Goal: Navigation & Orientation: Find specific page/section

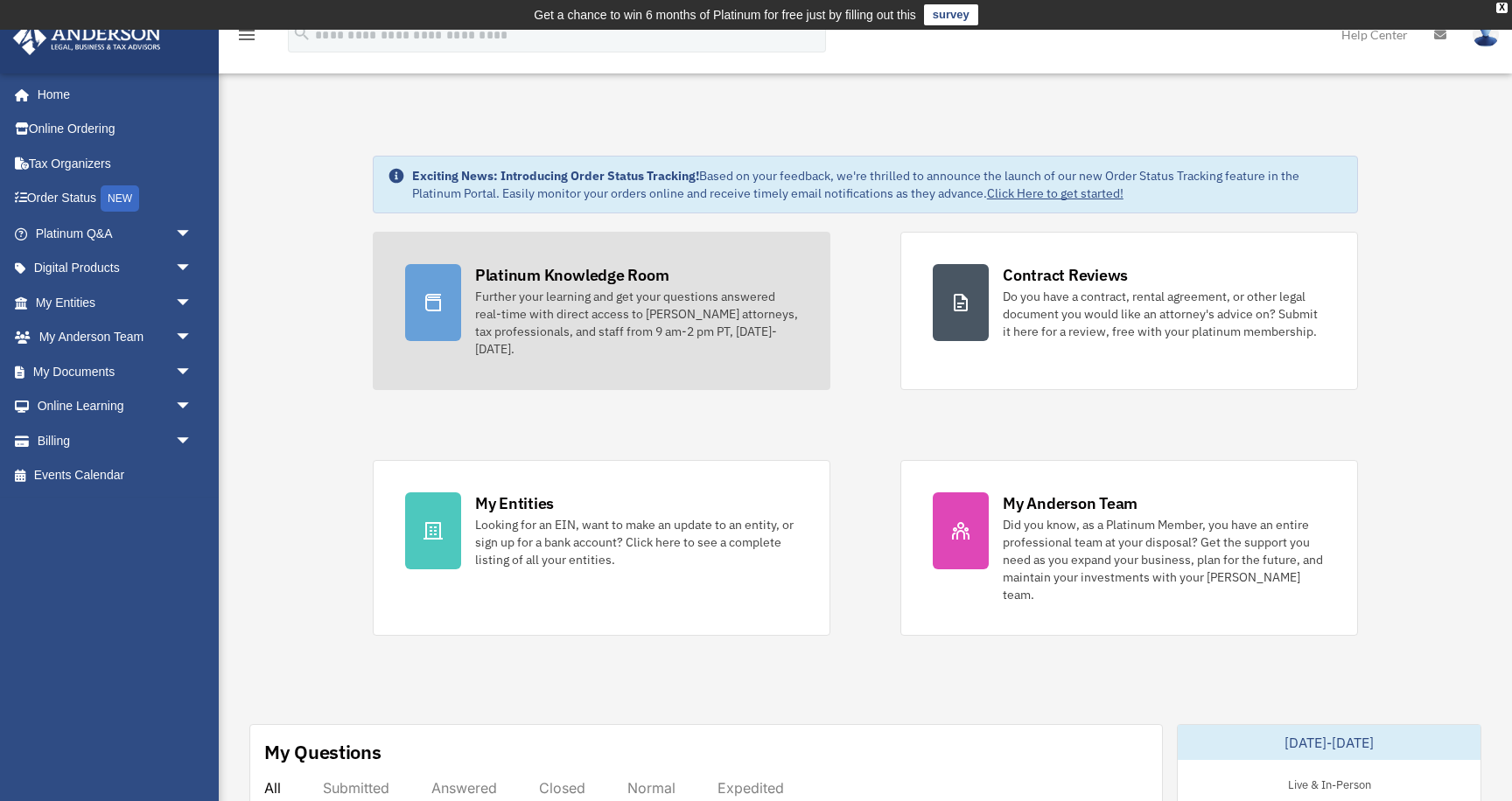
click at [606, 348] on div "Further your learning and get your questions answered real-time with direct acc…" at bounding box center [636, 323] width 323 height 70
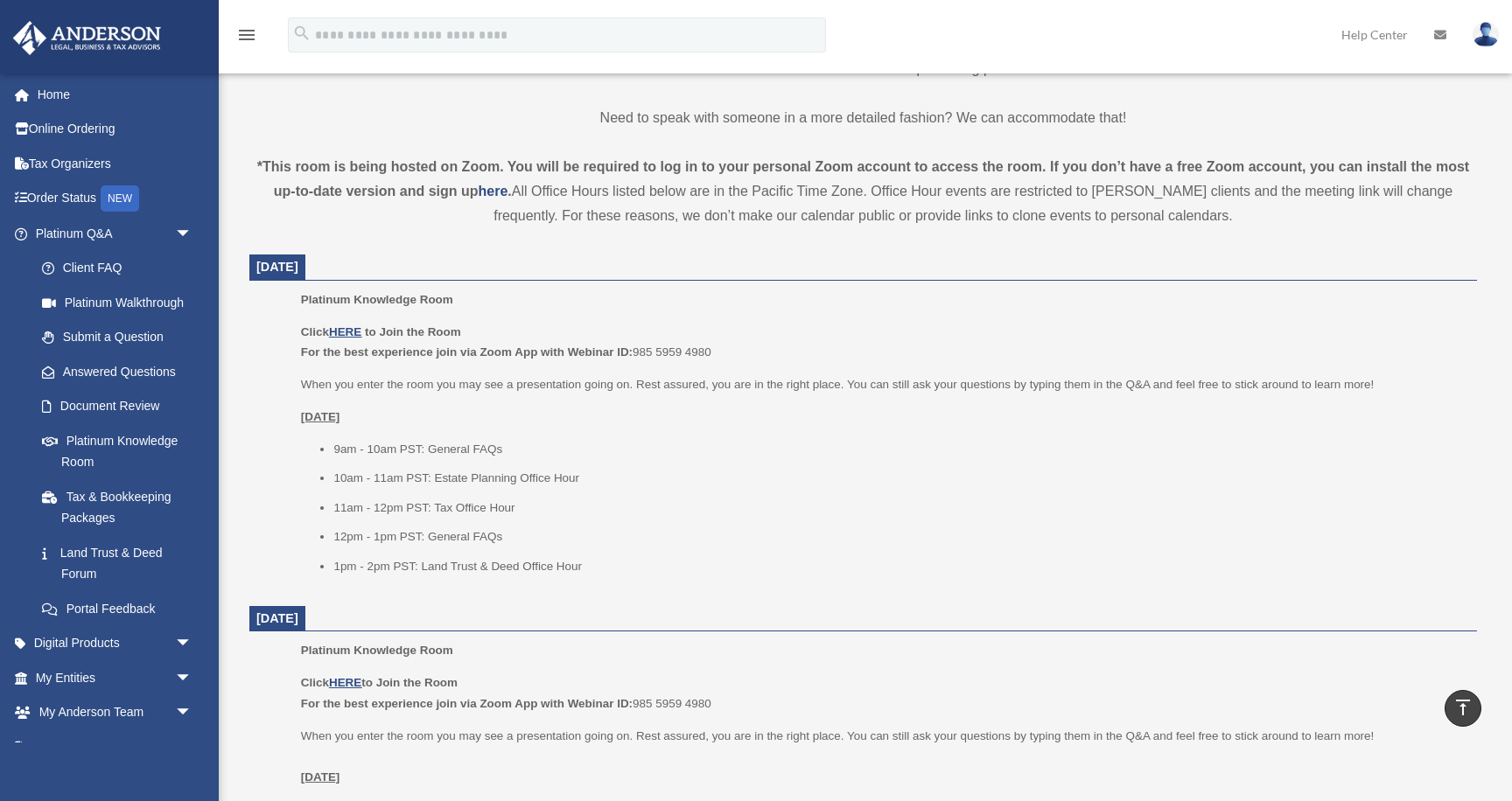
scroll to position [549, 0]
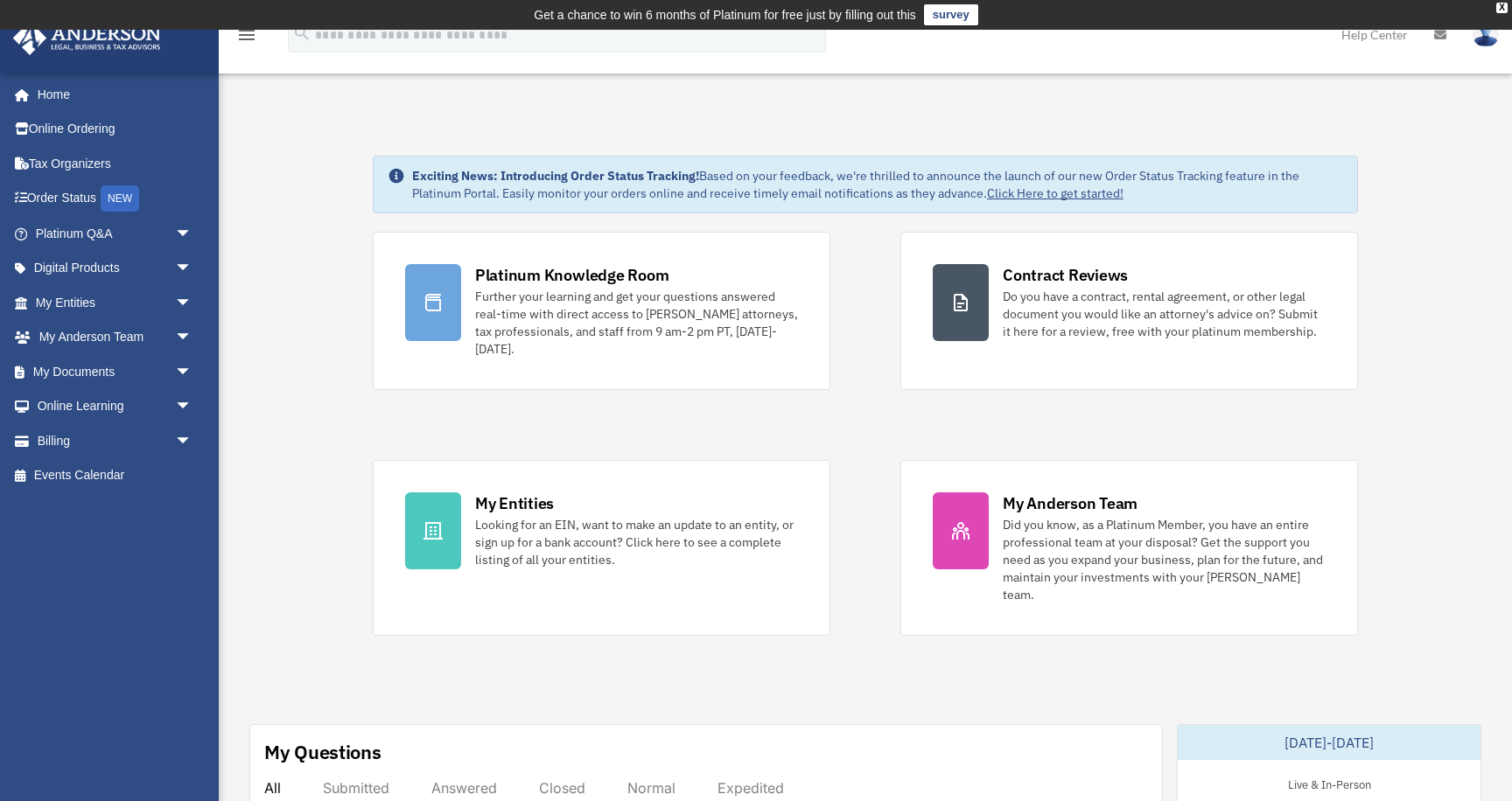
click at [570, 240] on link "Platinum Knowledge Room Further your learning and get your questions answered r…" at bounding box center [602, 311] width 458 height 159
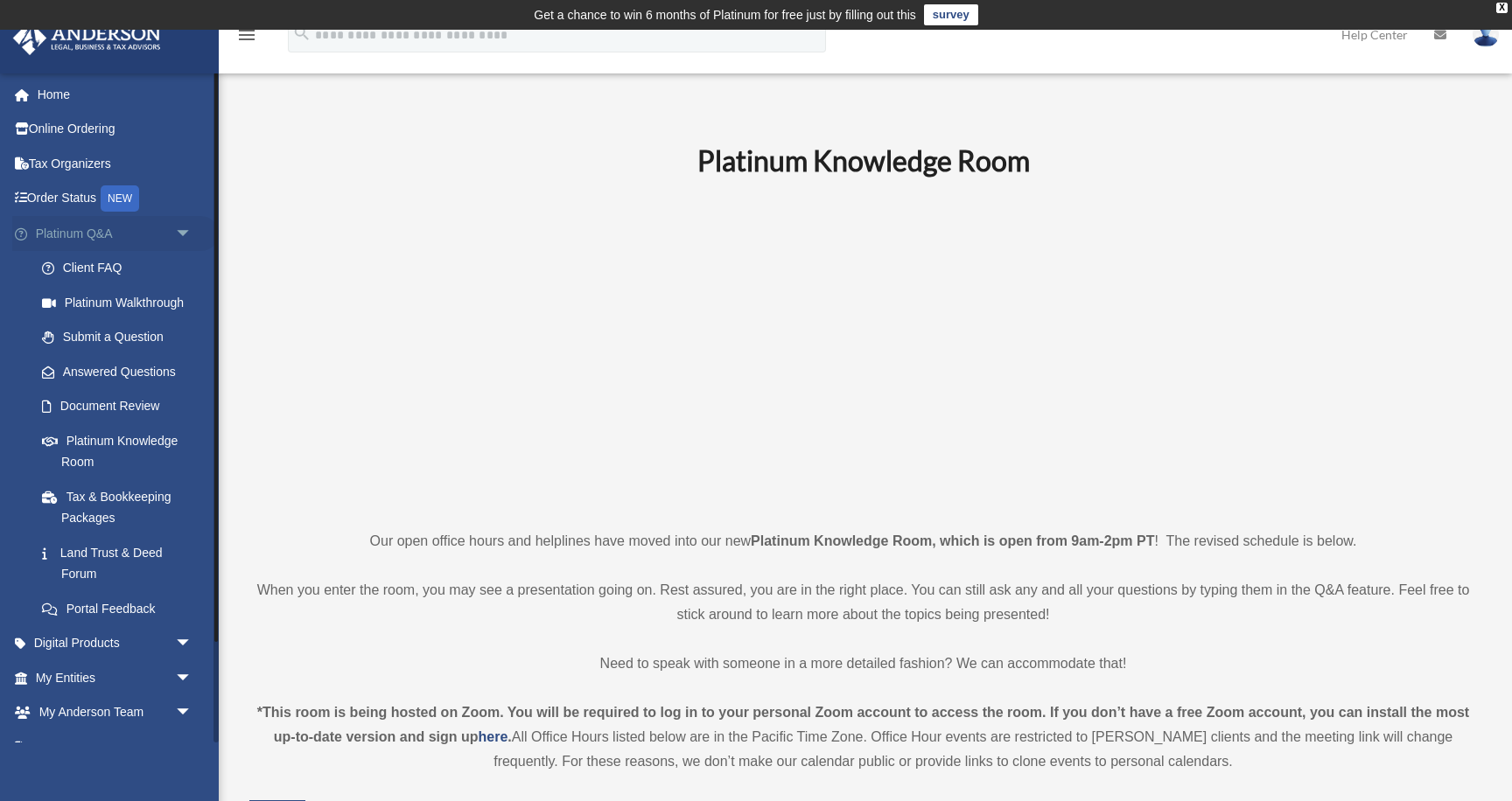
click at [185, 233] on span "arrow_drop_down" at bounding box center [193, 234] width 35 height 35
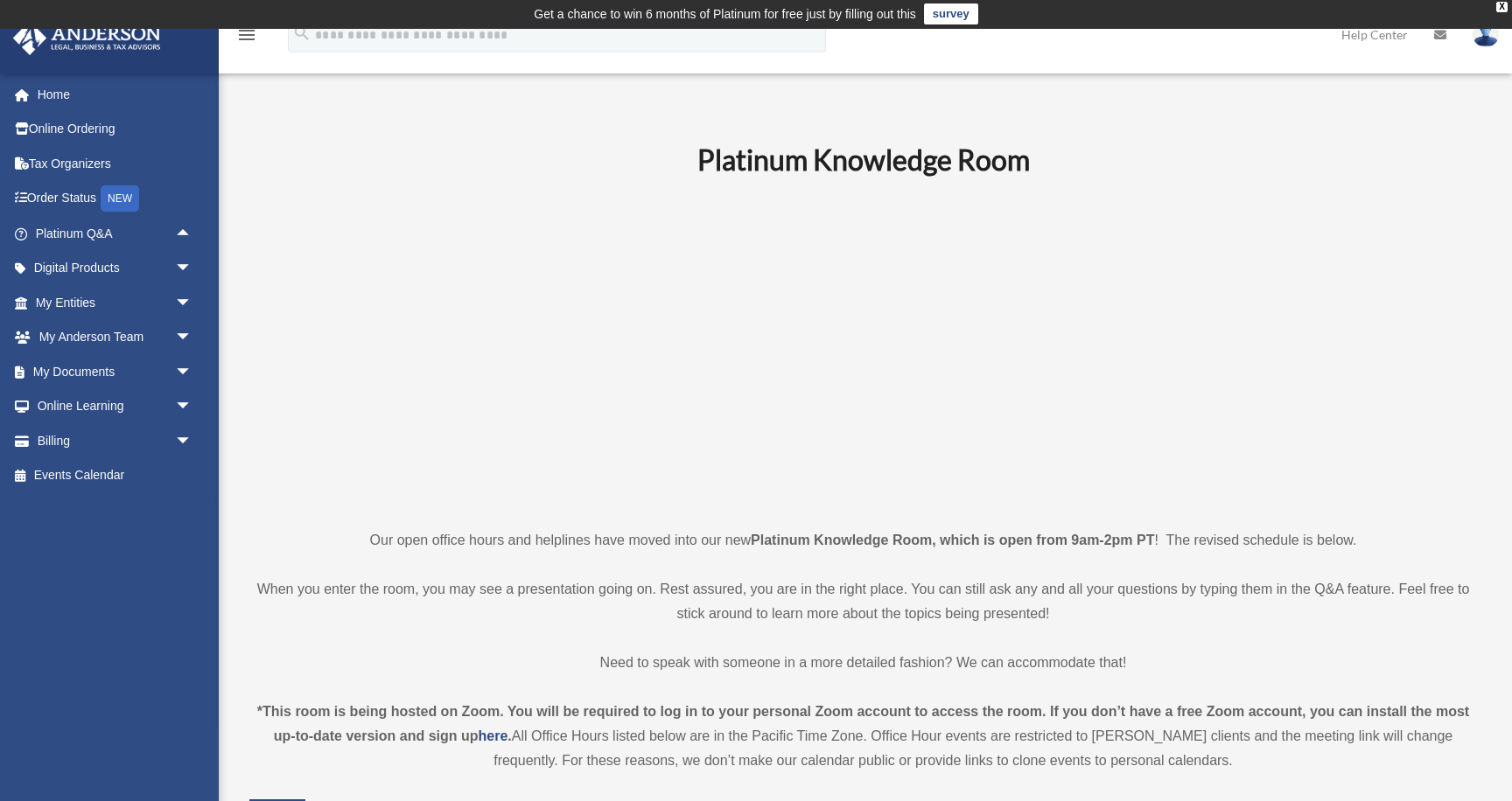
scroll to position [1, 0]
click at [289, 239] on p at bounding box center [863, 352] width 1228 height 304
click at [101, 191] on link "Order Status NEW" at bounding box center [115, 199] width 206 height 35
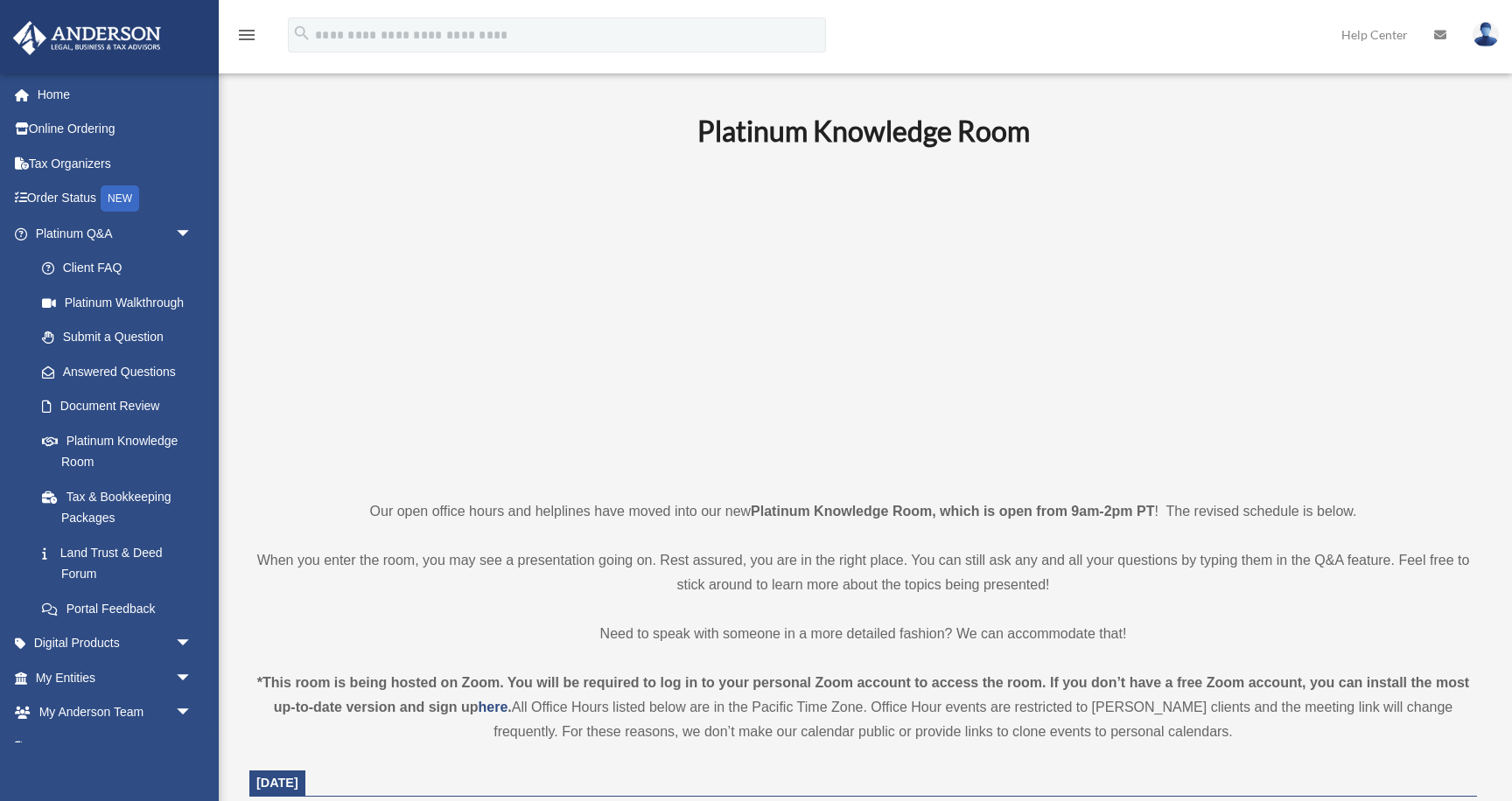
scroll to position [1, 0]
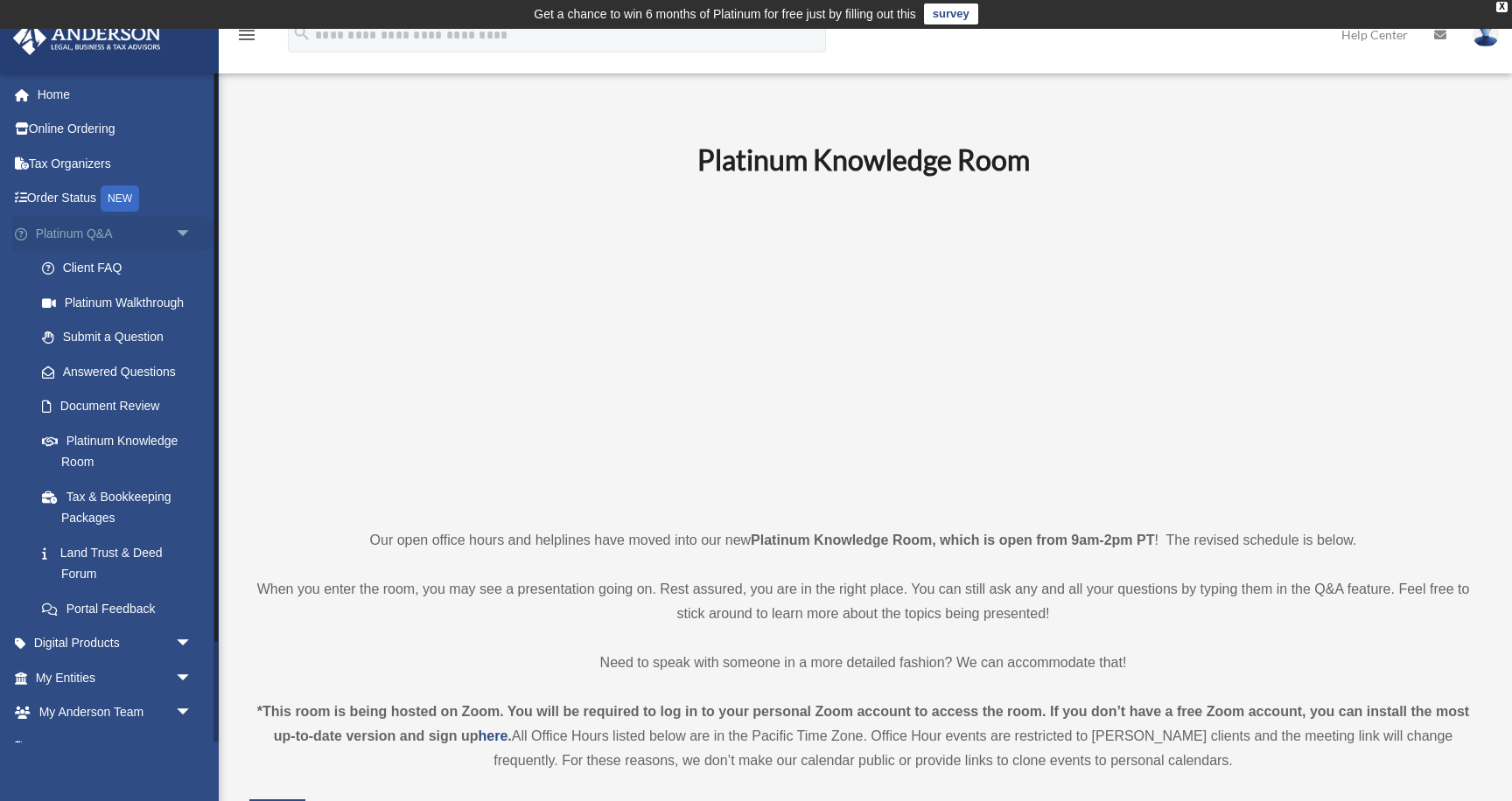
click at [116, 236] on link "Platinum Q&A arrow_drop_down" at bounding box center [115, 234] width 206 height 35
click at [180, 227] on span "arrow_drop_down" at bounding box center [193, 234] width 35 height 35
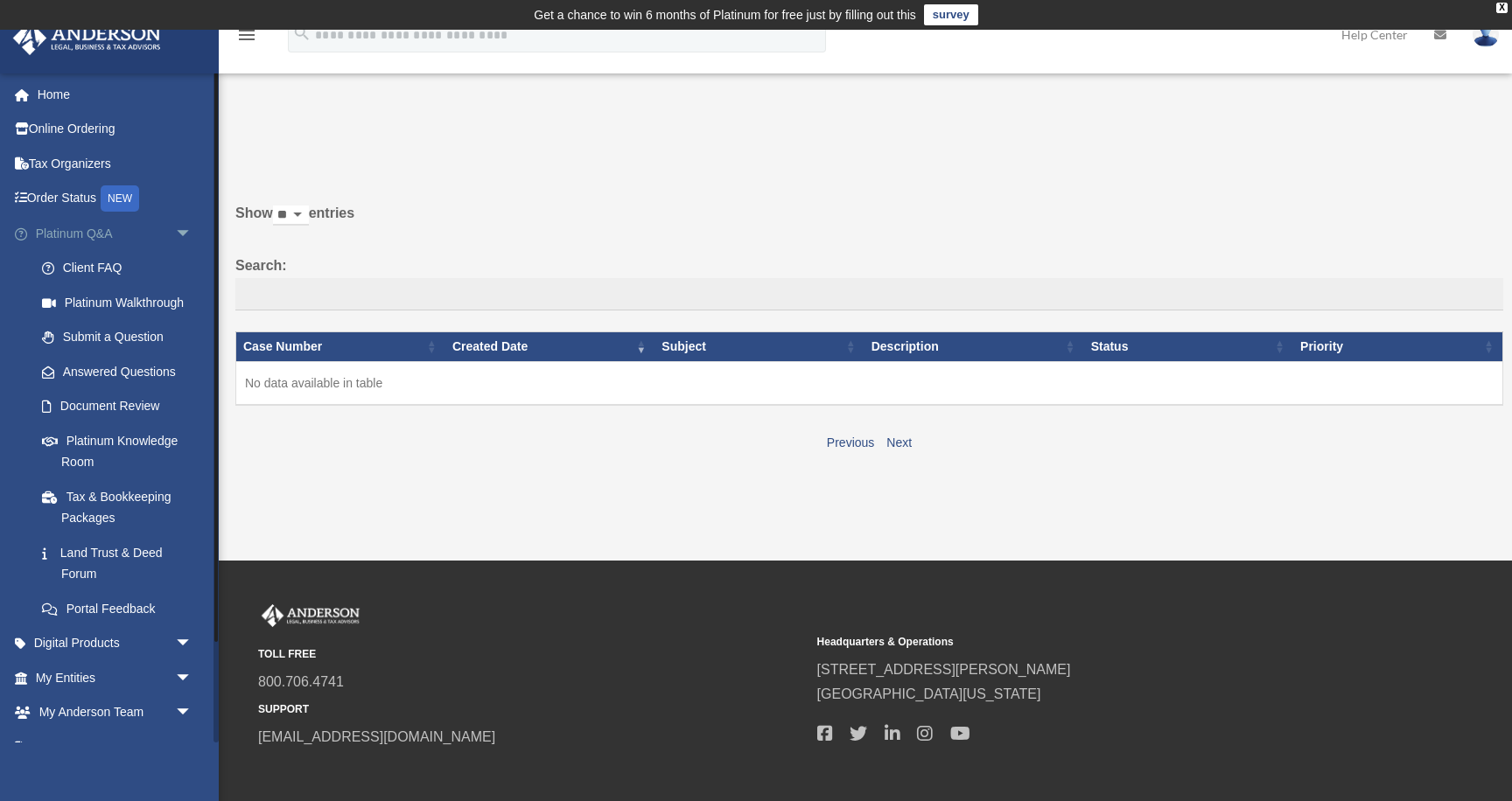
click at [181, 230] on span "arrow_drop_down" at bounding box center [193, 234] width 35 height 35
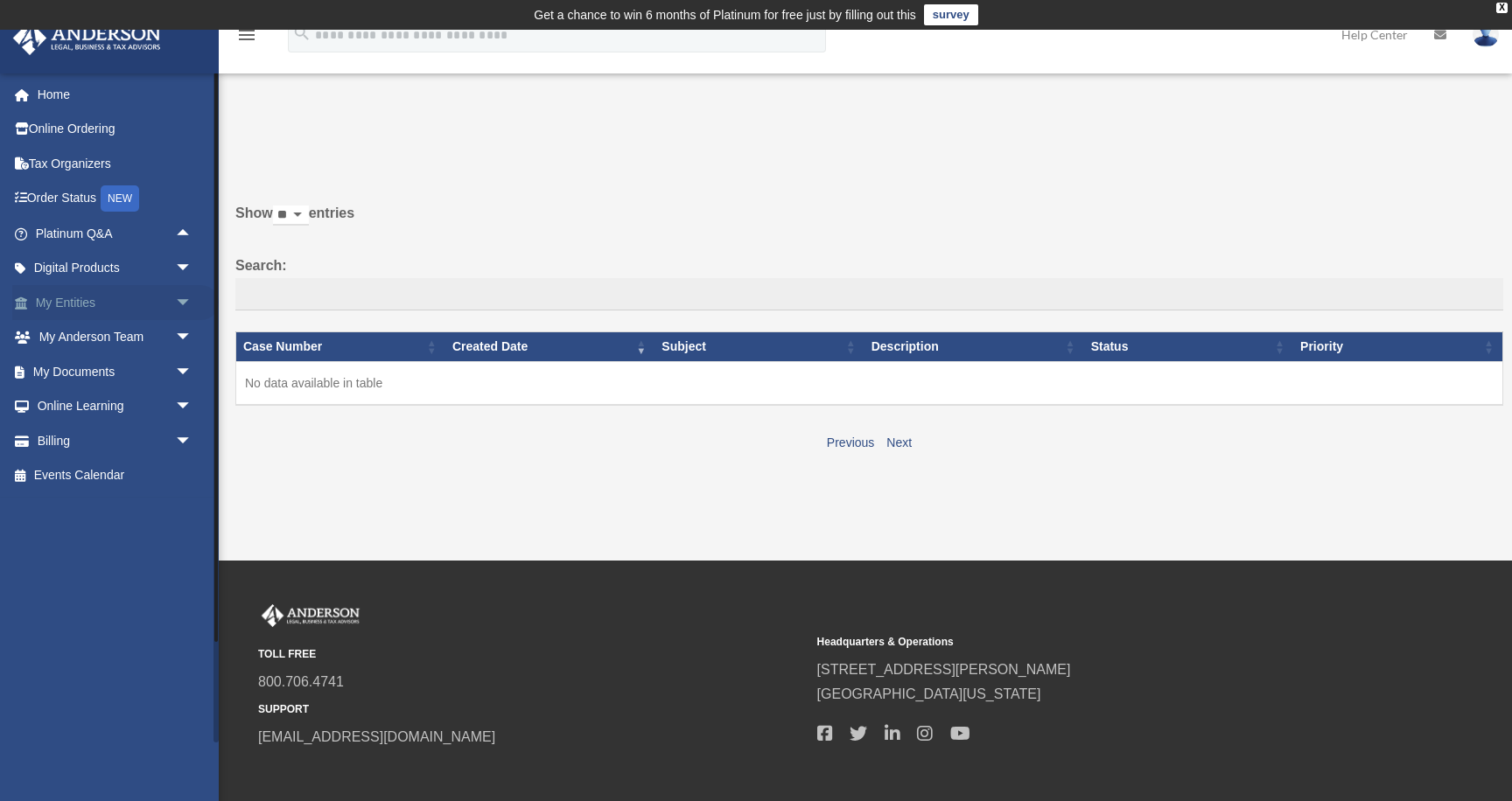
click at [175, 297] on span "arrow_drop_down" at bounding box center [193, 303] width 35 height 35
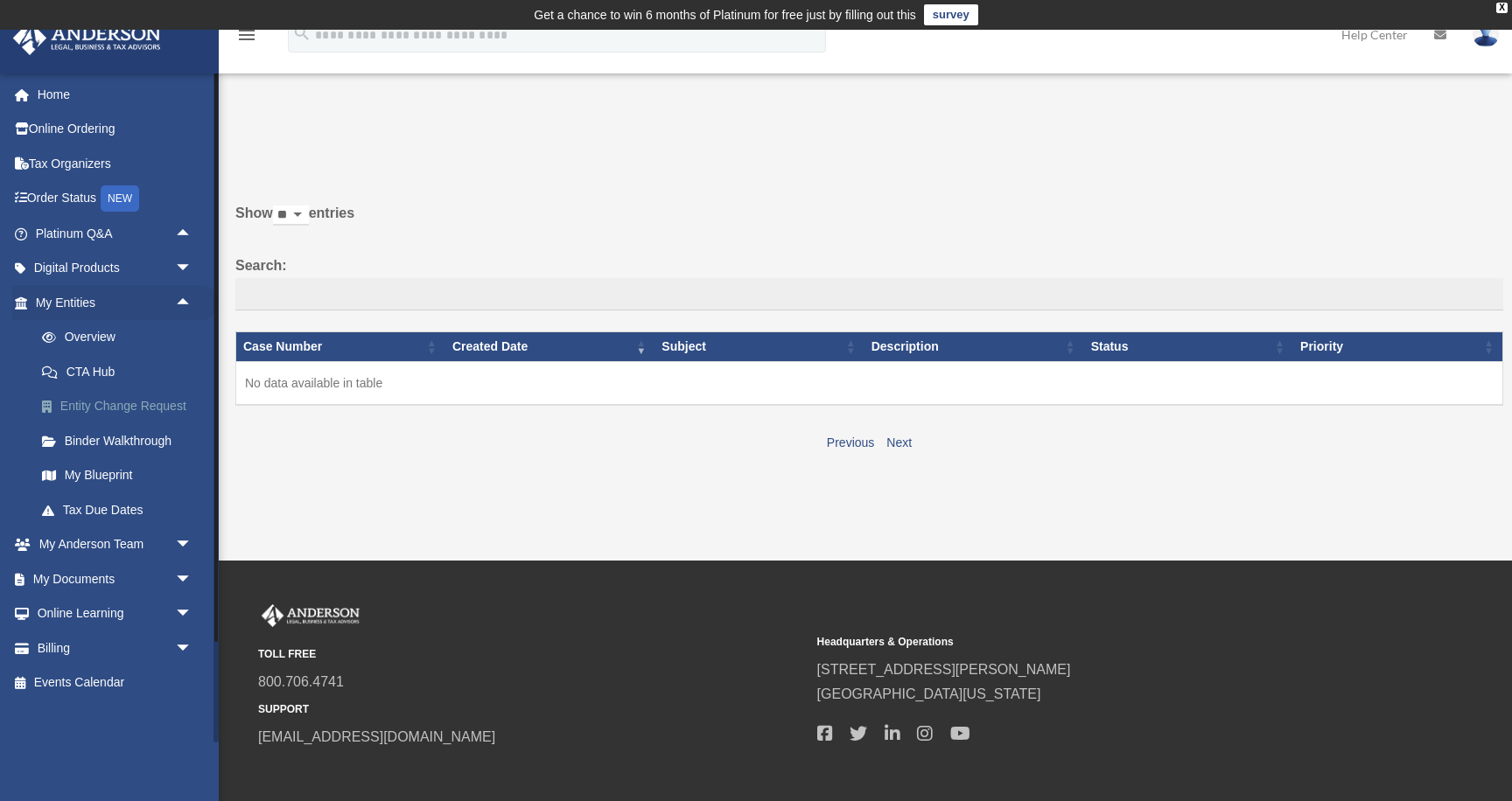
scroll to position [11, 0]
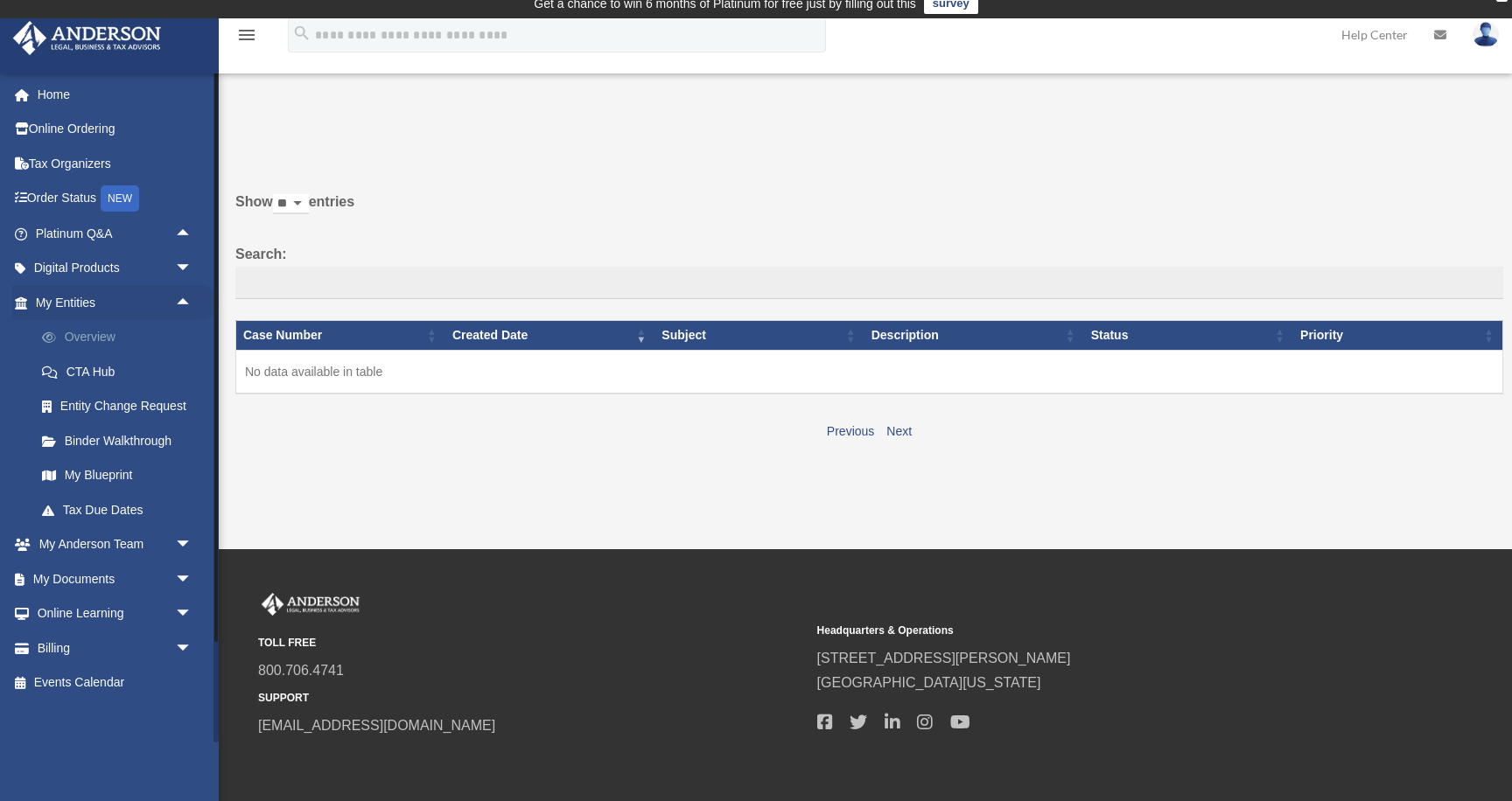
click at [116, 336] on link "Overview" at bounding box center [121, 338] width 194 height 35
